Goal: Task Accomplishment & Management: Complete application form

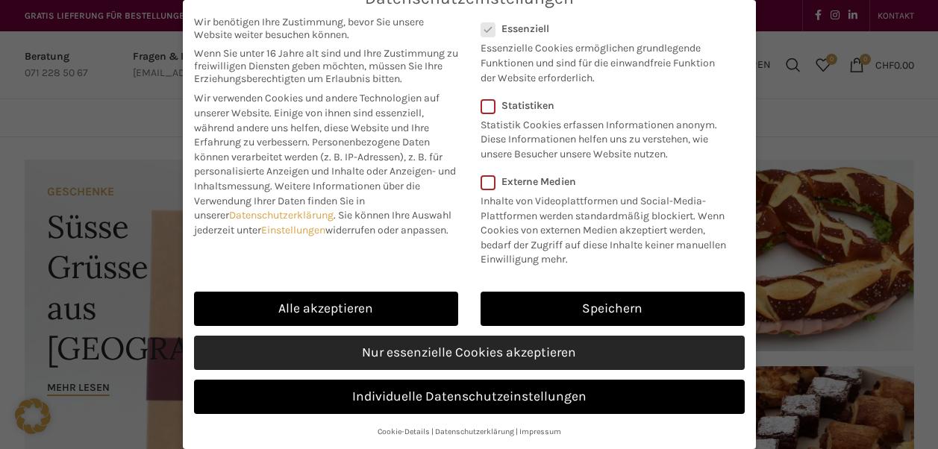
scroll to position [34, 0]
click at [493, 356] on link "Nur essenzielle Cookies akzeptieren" at bounding box center [469, 353] width 551 height 34
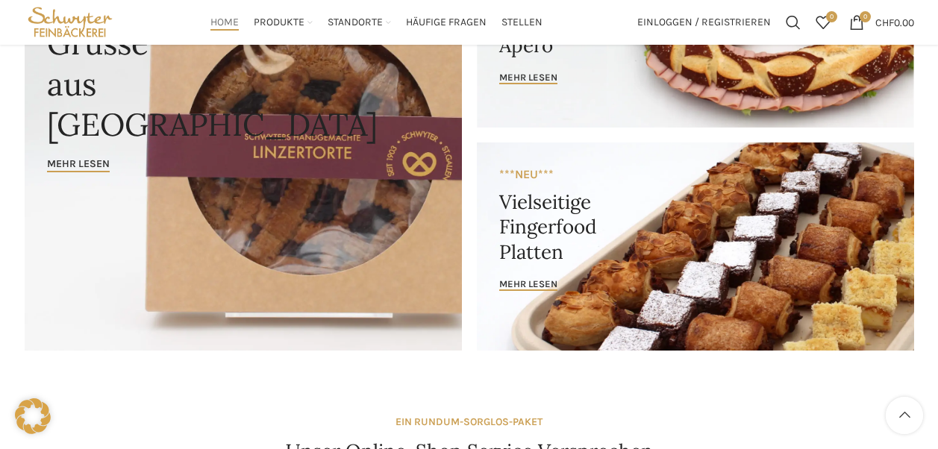
scroll to position [0, 0]
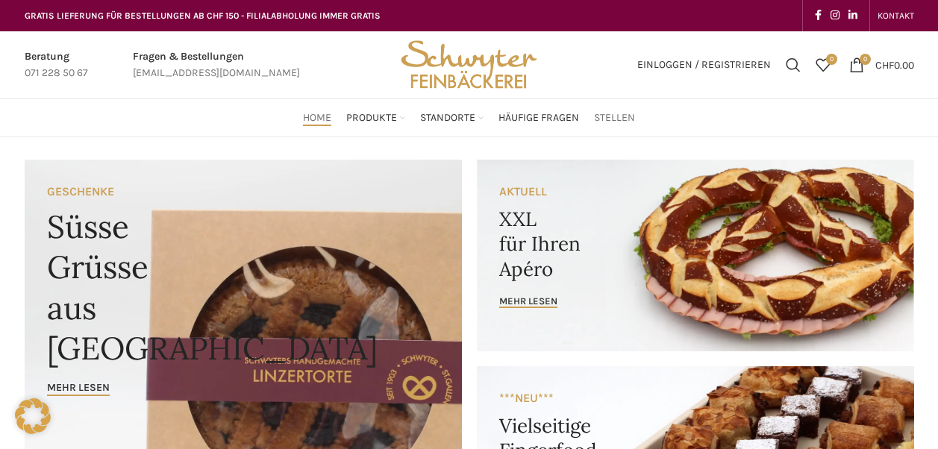
click at [612, 122] on span "Stellen" at bounding box center [614, 118] width 41 height 14
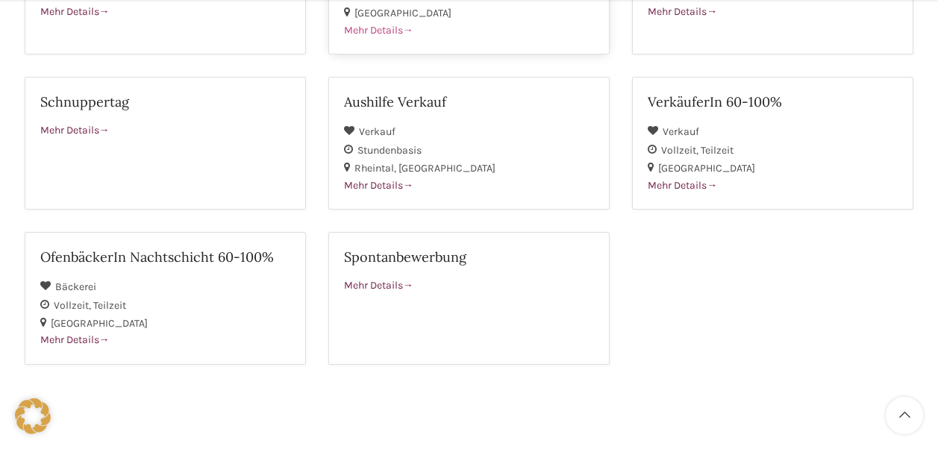
scroll to position [557, 0]
click at [699, 157] on div "St. Gallen" at bounding box center [773, 166] width 250 height 18
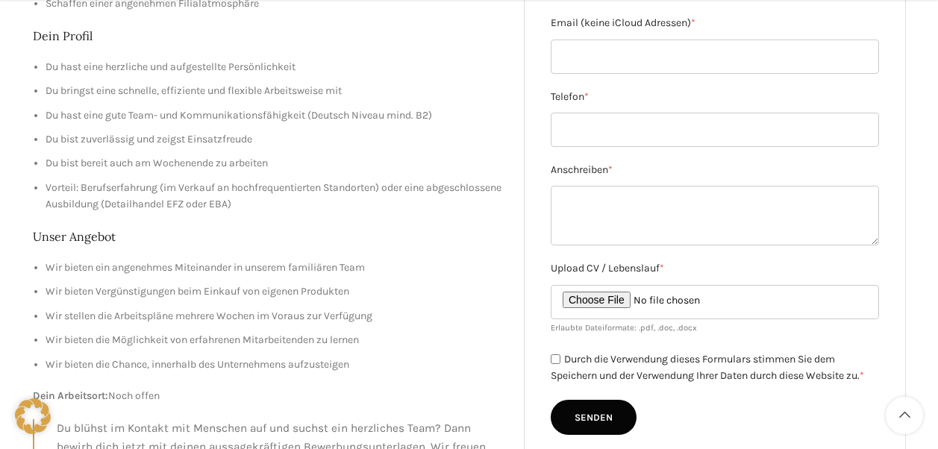
scroll to position [382, 0]
click at [600, 212] on textarea "Anschreiben *" at bounding box center [715, 215] width 328 height 60
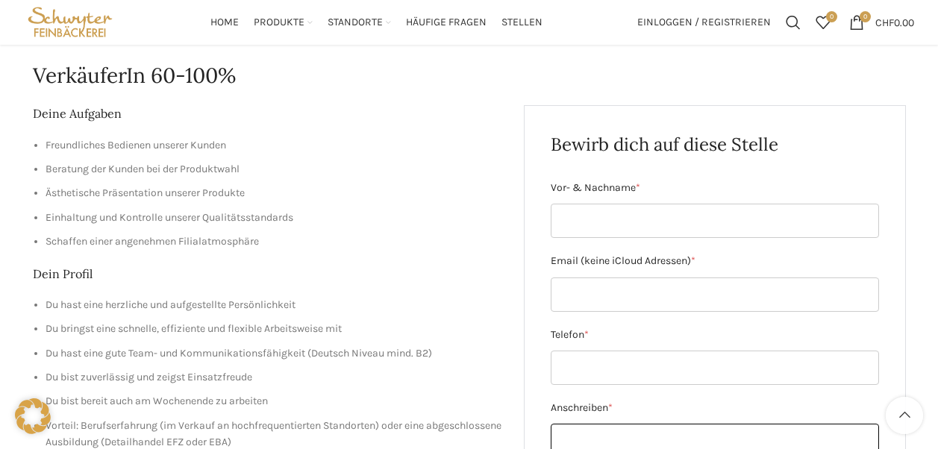
scroll to position [0, 0]
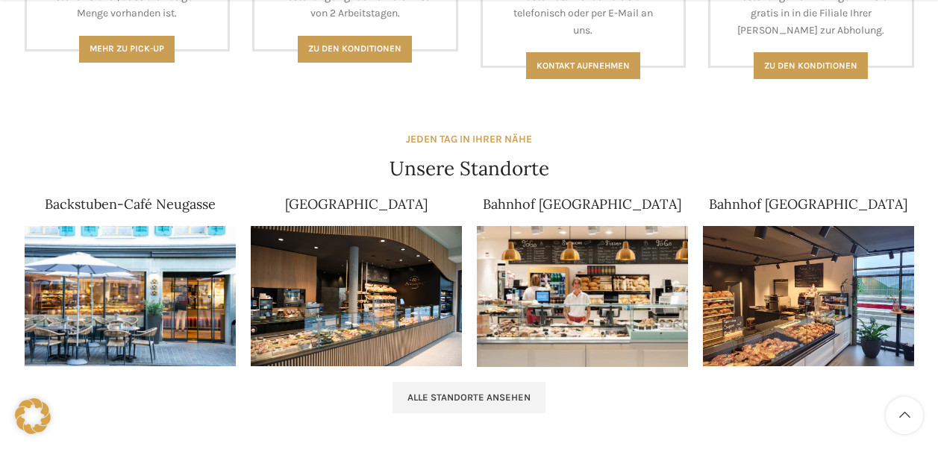
scroll to position [854, 0]
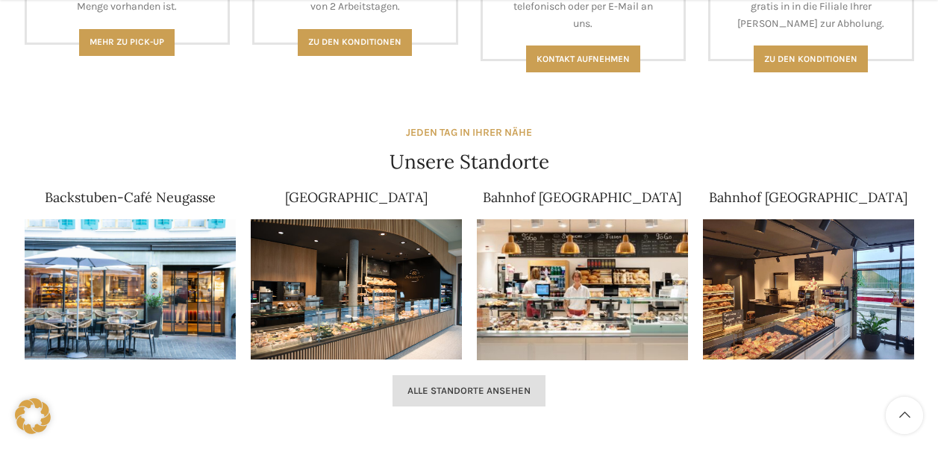
click at [452, 391] on span "Alle Standorte ansehen" at bounding box center [468, 391] width 123 height 12
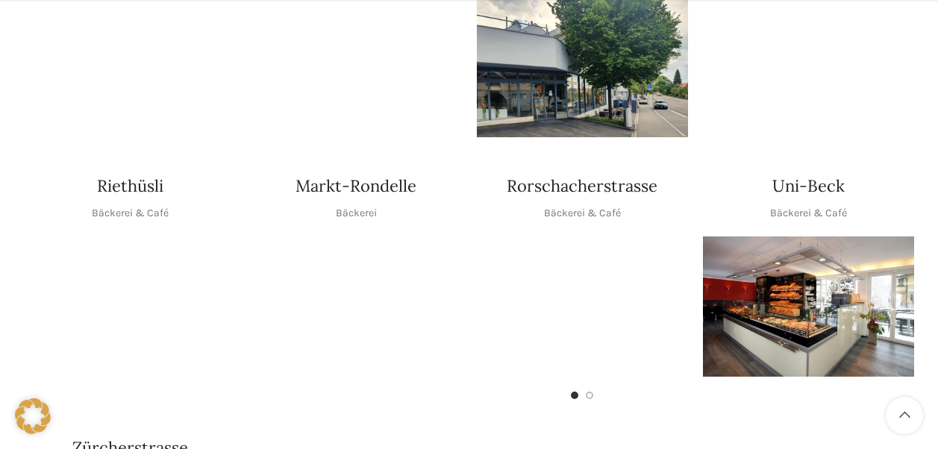
scroll to position [700, 0]
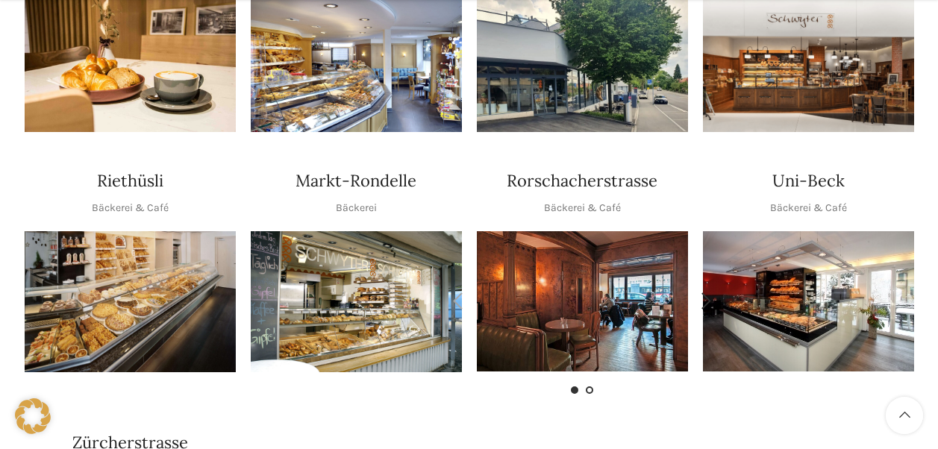
click at [591, 387] on span "Go to slide 2" at bounding box center [589, 390] width 7 height 7
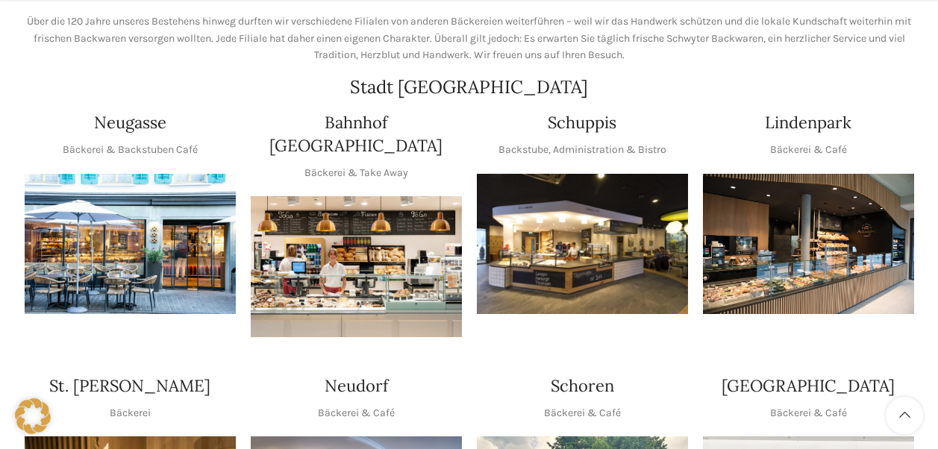
scroll to position [255, 0]
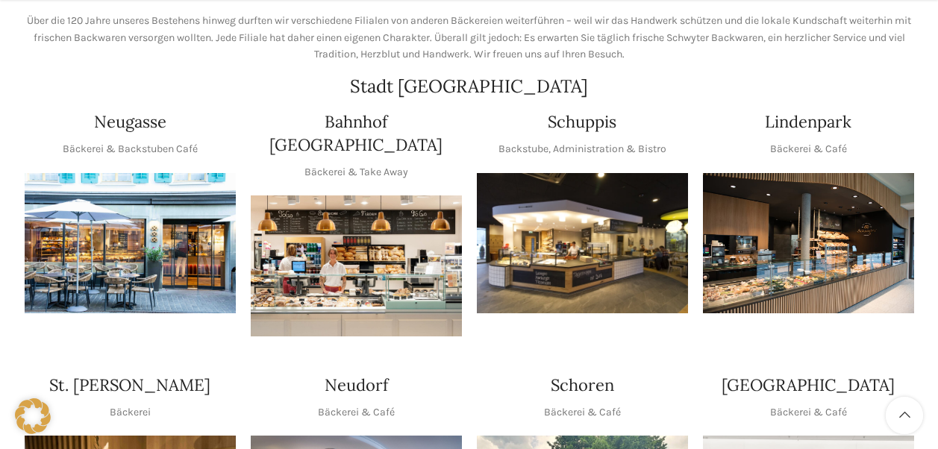
click at [336, 269] on img "1 / 1" at bounding box center [356, 266] width 211 height 141
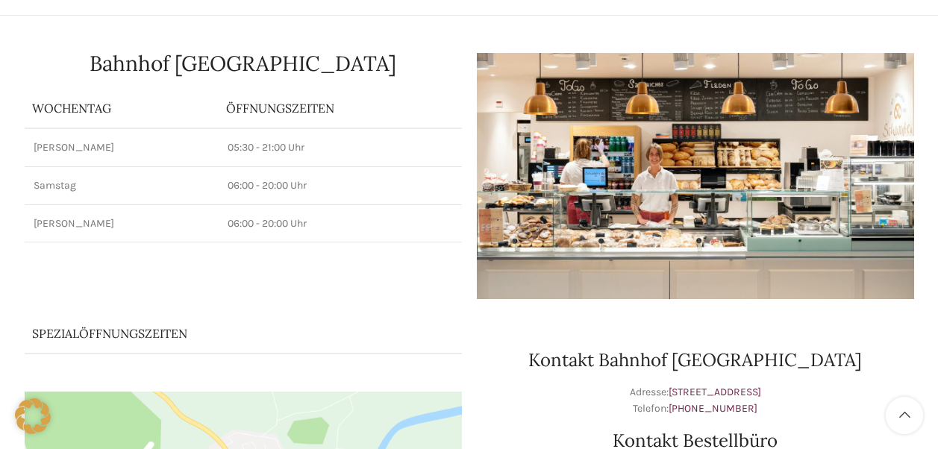
scroll to position [119, 0]
